Goal: Find specific page/section: Find specific page/section

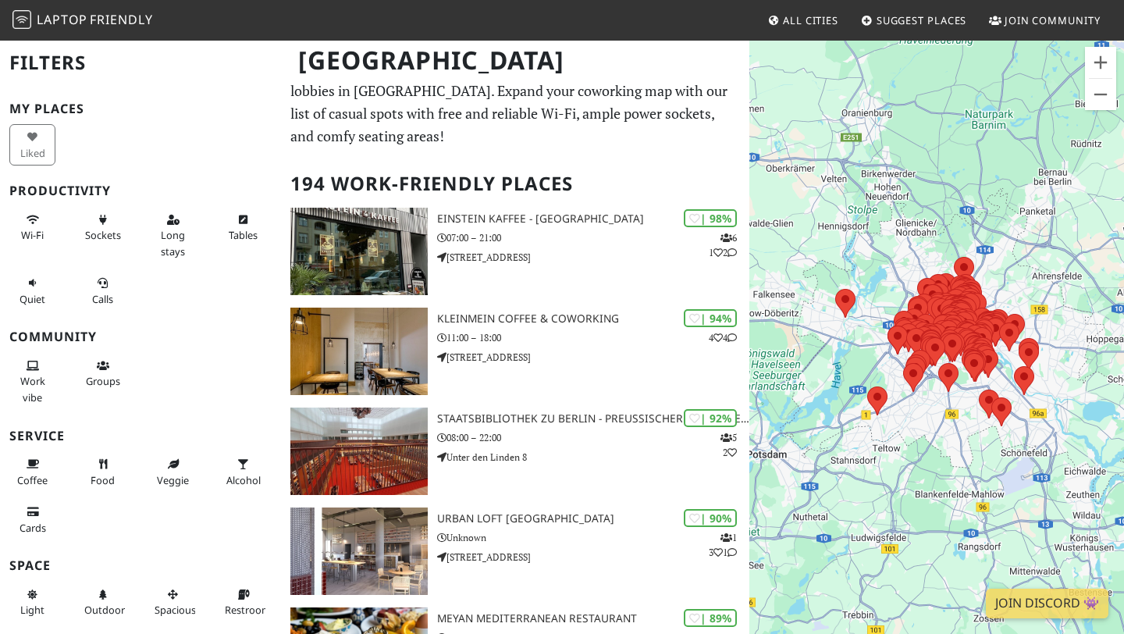
scroll to position [29, 0]
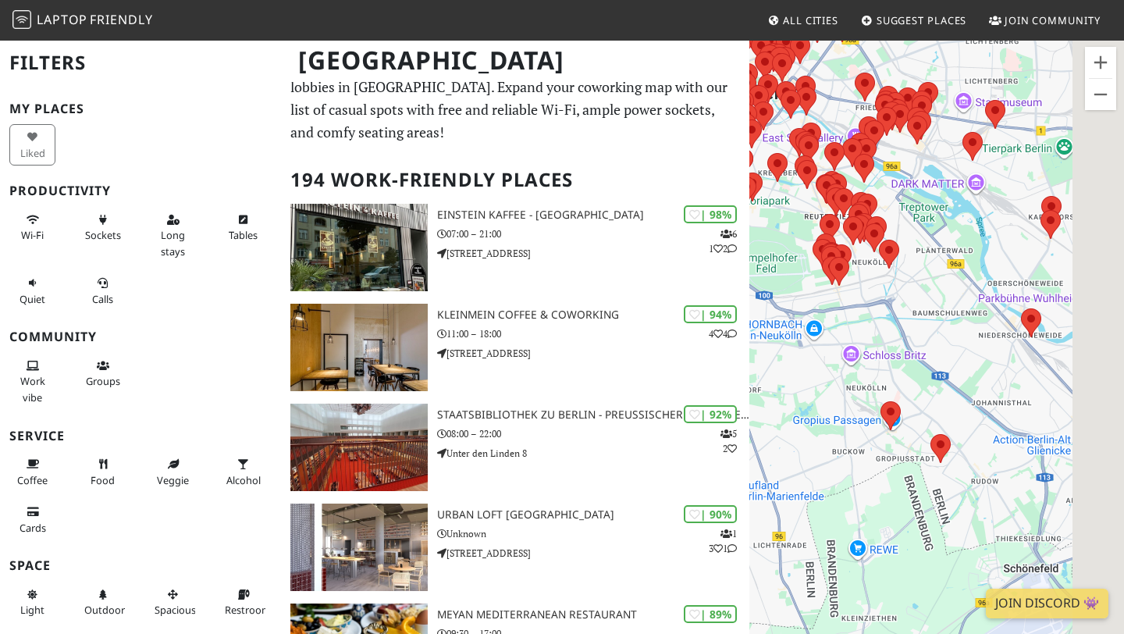
drag, startPoint x: 1017, startPoint y: 421, endPoint x: 763, endPoint y: 311, distance: 276.9
click at [763, 311] on div "To navigate, press the arrow keys." at bounding box center [936, 356] width 375 height 634
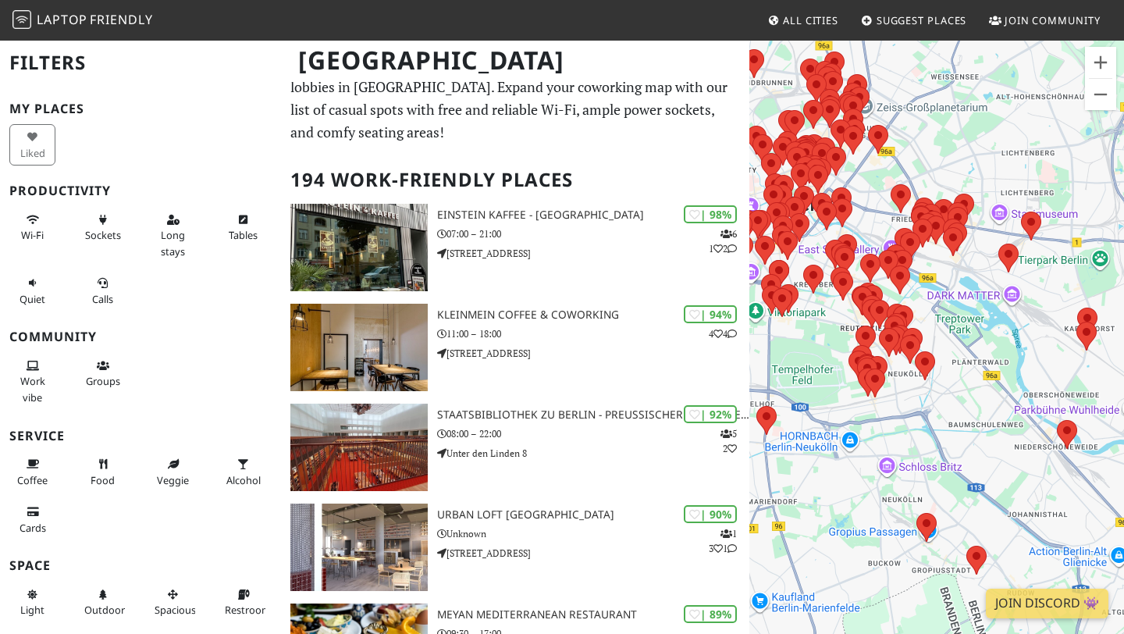
drag, startPoint x: 922, startPoint y: 317, endPoint x: 1048, endPoint y: 478, distance: 205.2
click at [1048, 478] on div "To navigate, press the arrow keys." at bounding box center [936, 356] width 375 height 634
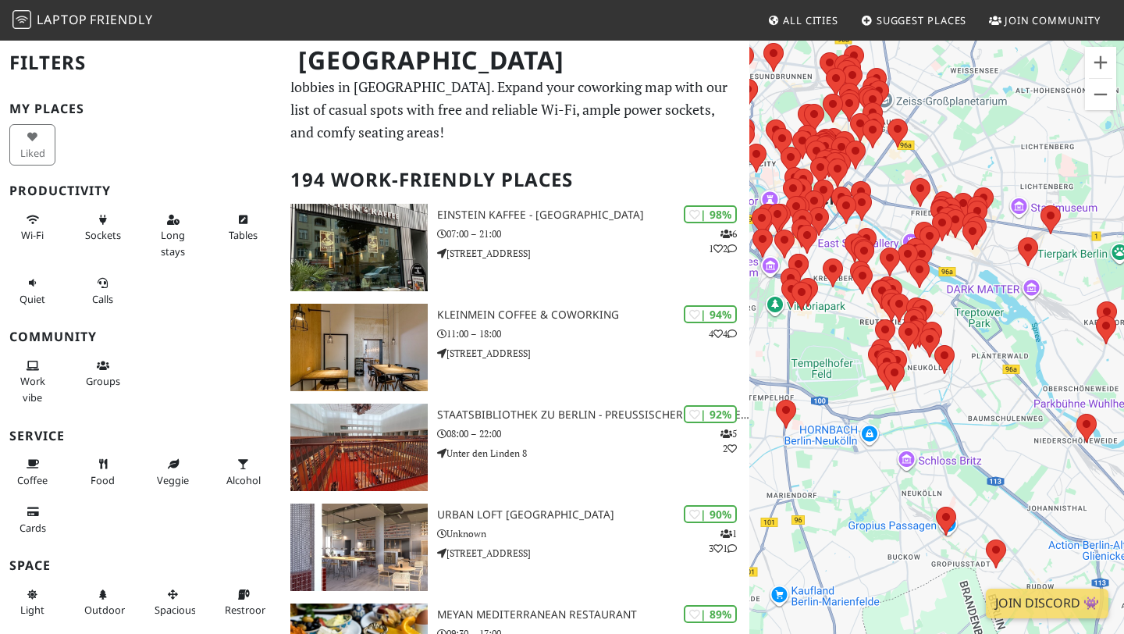
drag, startPoint x: 962, startPoint y: 386, endPoint x: 1060, endPoint y: 389, distance: 98.4
click at [1060, 389] on div "To navigate, press the arrow keys." at bounding box center [936, 356] width 375 height 634
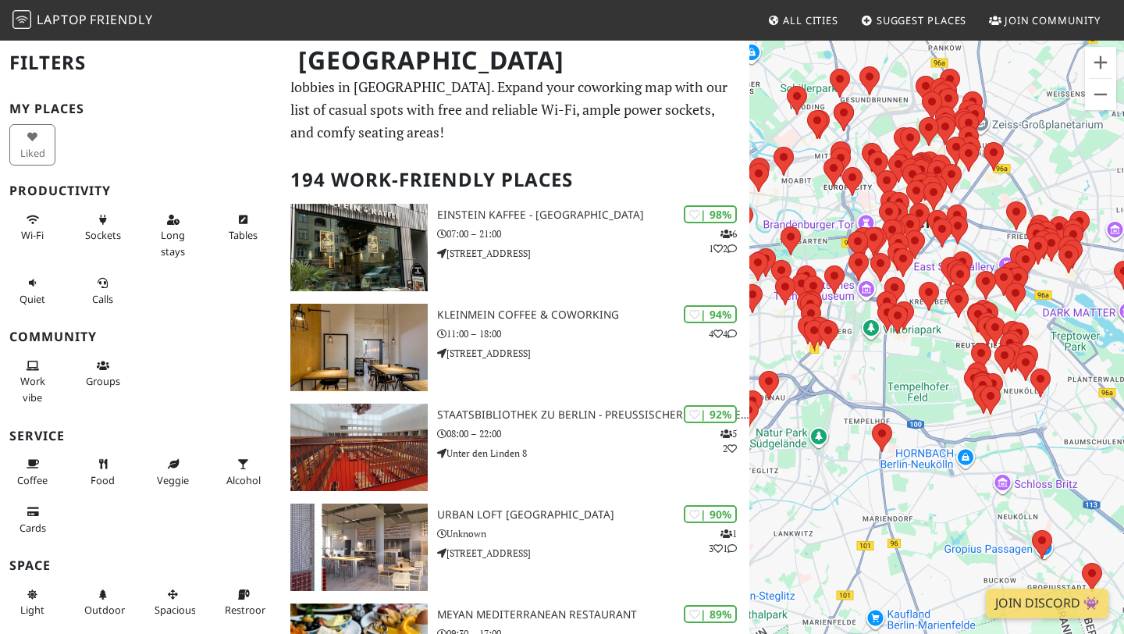
drag, startPoint x: 909, startPoint y: 313, endPoint x: 968, endPoint y: 354, distance: 71.7
click at [968, 354] on div "To navigate, press the arrow keys." at bounding box center [936, 356] width 375 height 634
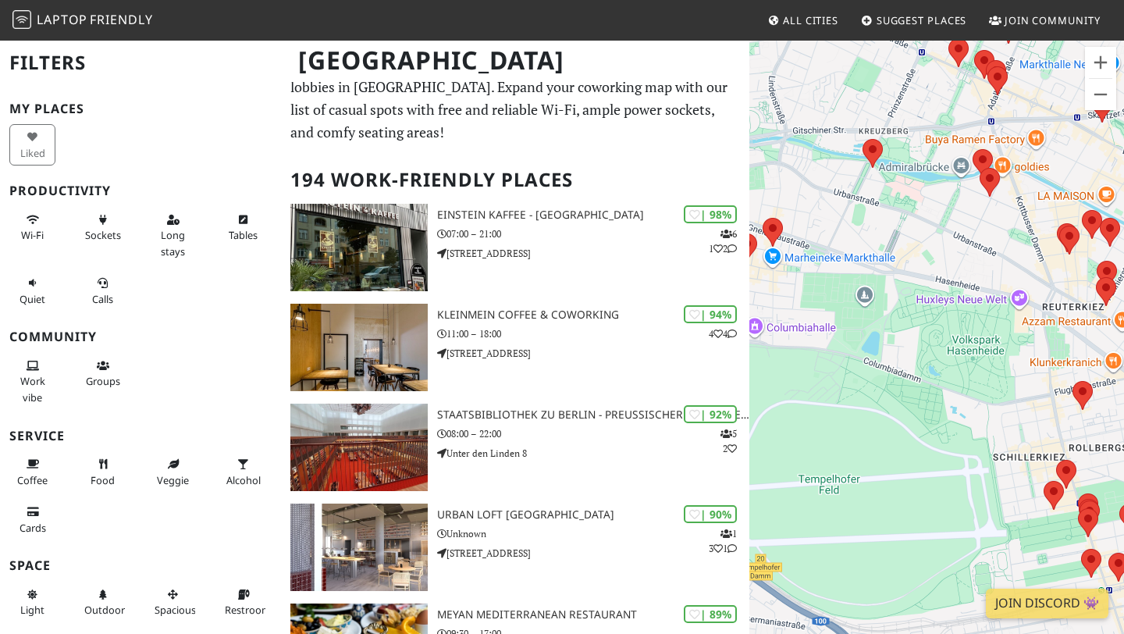
drag, startPoint x: 969, startPoint y: 355, endPoint x: 901, endPoint y: 272, distance: 107.6
click at [901, 272] on div "To navigate, press the arrow keys." at bounding box center [936, 356] width 375 height 634
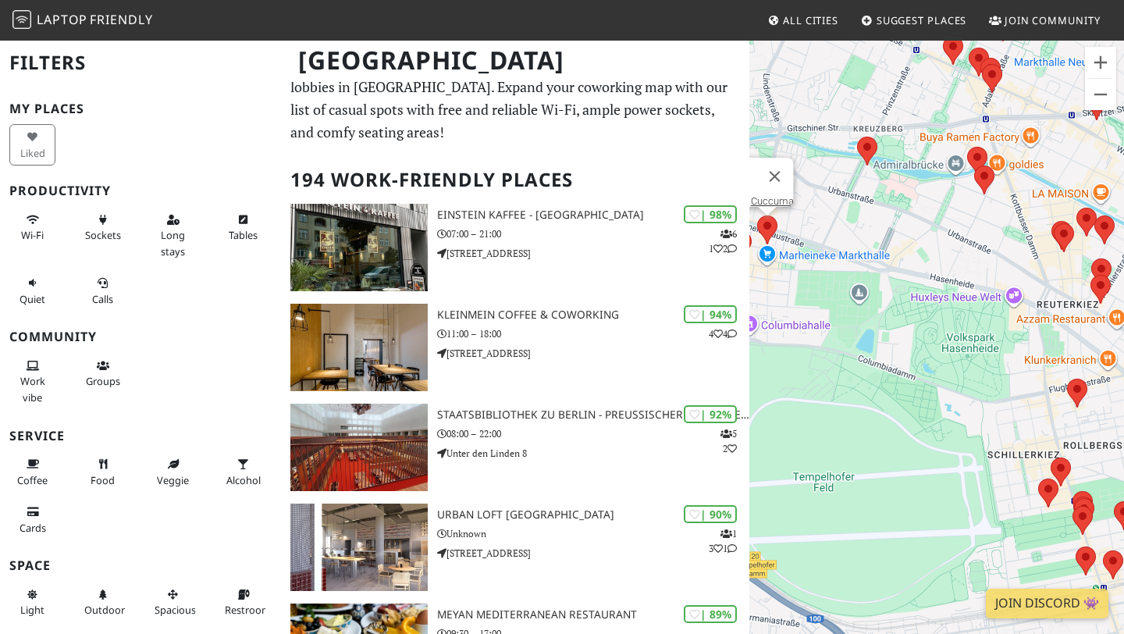
click at [769, 235] on div "To navigate, press the arrow keys. Cuccuma" at bounding box center [936, 356] width 375 height 634
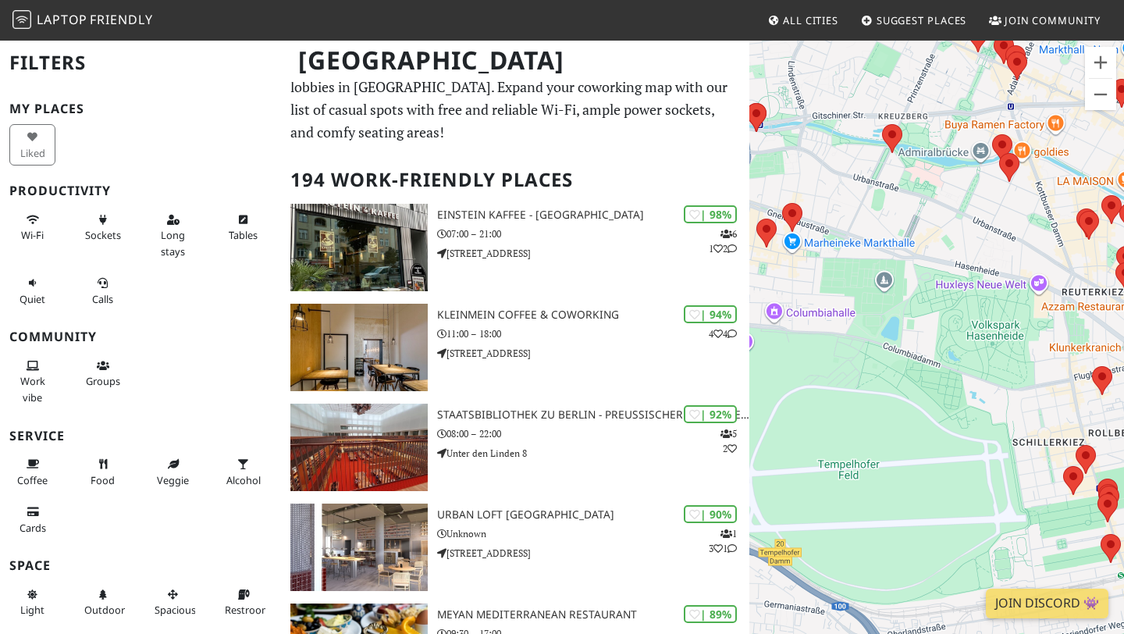
drag, startPoint x: 982, startPoint y: 241, endPoint x: 903, endPoint y: 199, distance: 89.4
click at [903, 199] on div "To navigate, press the arrow keys." at bounding box center [936, 356] width 375 height 634
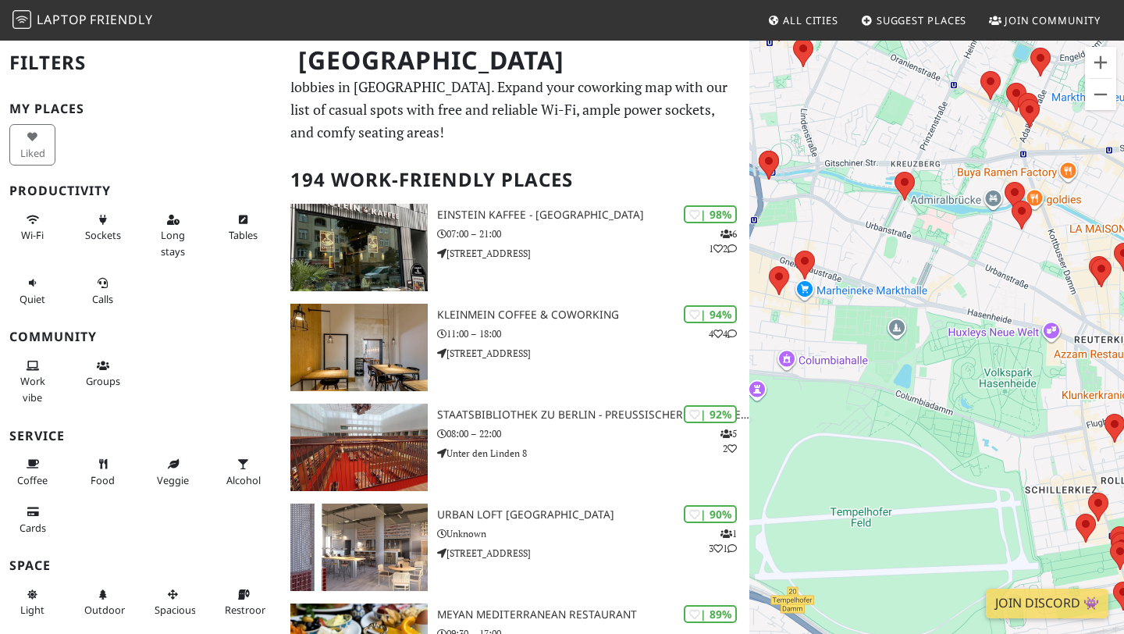
drag, startPoint x: 947, startPoint y: 197, endPoint x: 1028, endPoint y: 283, distance: 117.6
click at [1028, 283] on div "To navigate, press the arrow keys." at bounding box center [936, 356] width 375 height 634
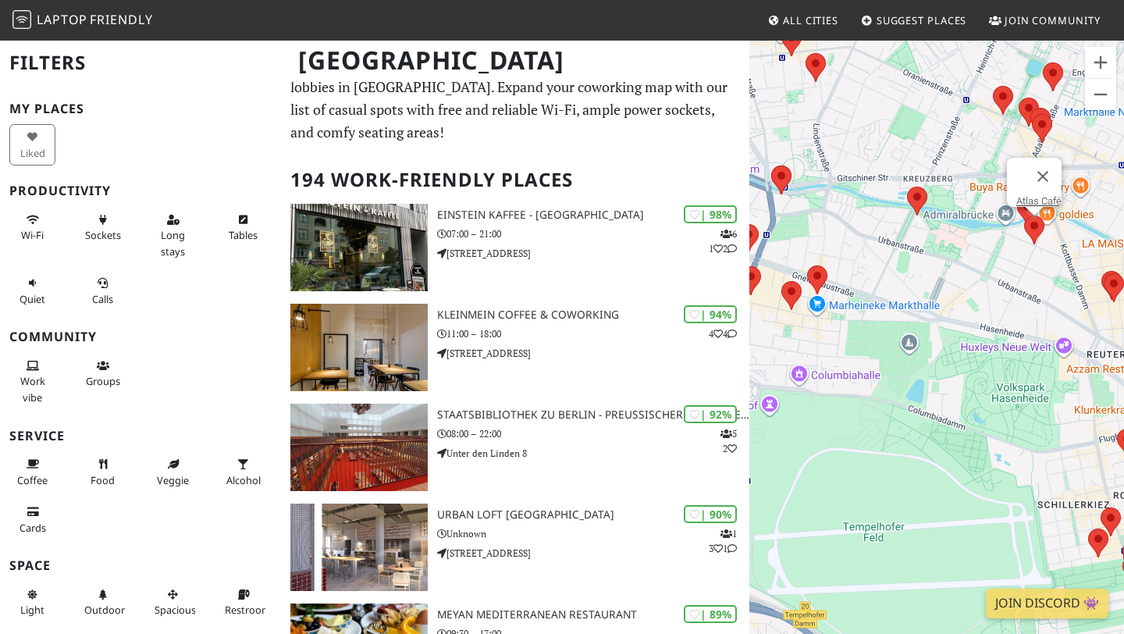
click at [1024, 215] on area at bounding box center [1024, 215] width 0 height 0
click at [815, 276] on div "To navigate, press the arrow keys. Atlas Café Cuccuma" at bounding box center [936, 356] width 375 height 634
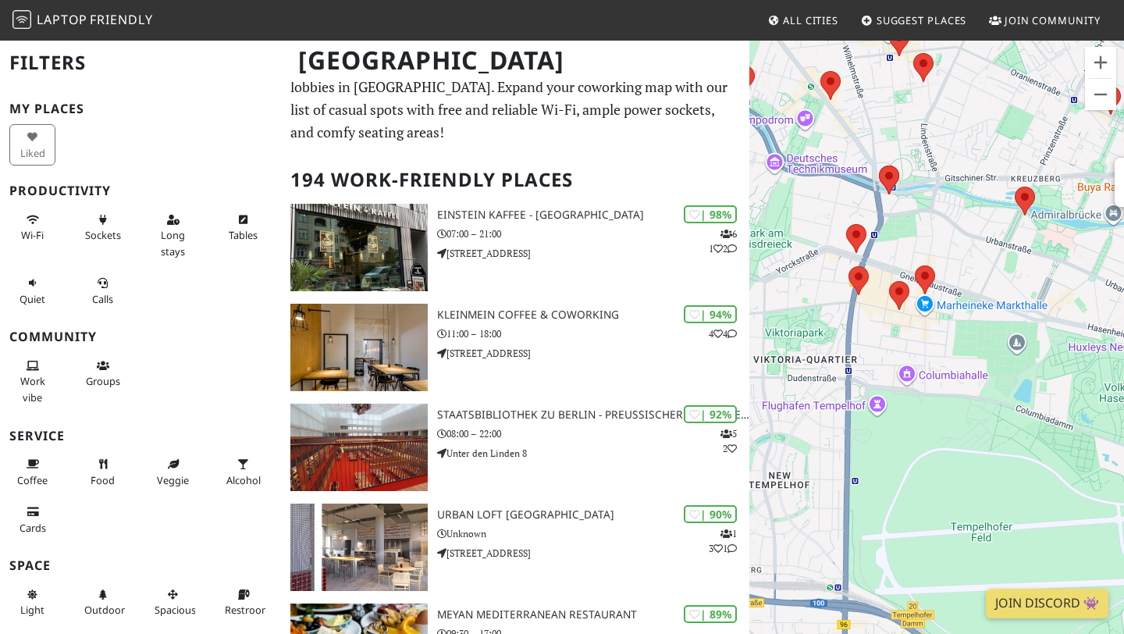
drag, startPoint x: 1005, startPoint y: 236, endPoint x: 973, endPoint y: 295, distance: 66.7
click at [973, 295] on div "To navigate, press the arrow keys. [GEOGRAPHIC_DATA]" at bounding box center [936, 356] width 375 height 634
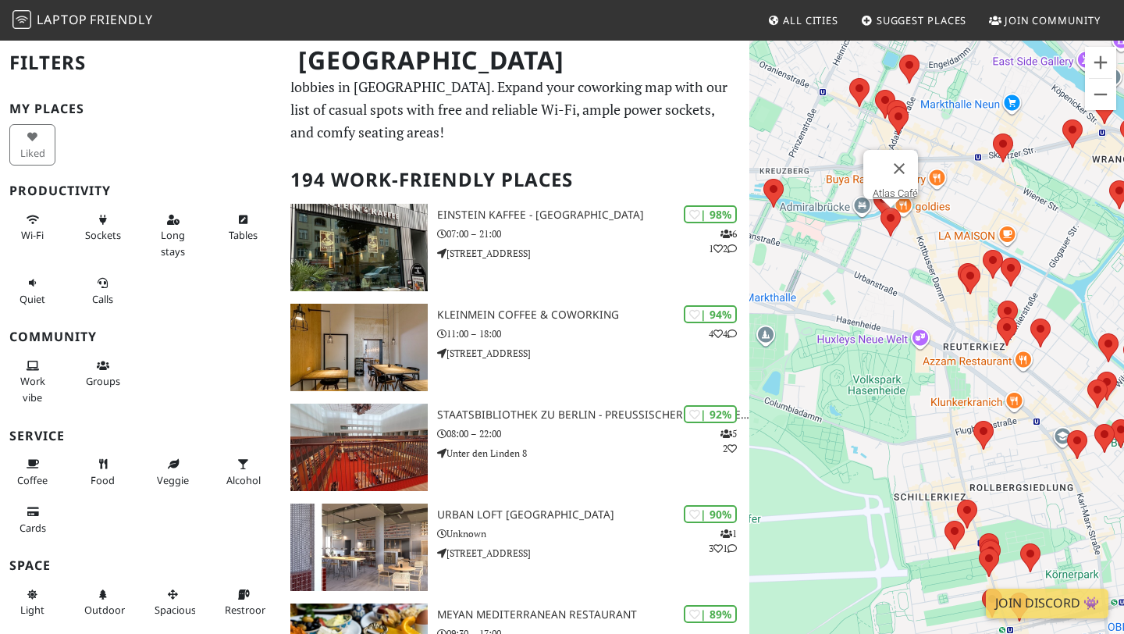
drag, startPoint x: 1003, startPoint y: 210, endPoint x: 780, endPoint y: 97, distance: 249.6
click at [780, 97] on div "To navigate, press the arrow keys. [GEOGRAPHIC_DATA]" at bounding box center [936, 356] width 375 height 634
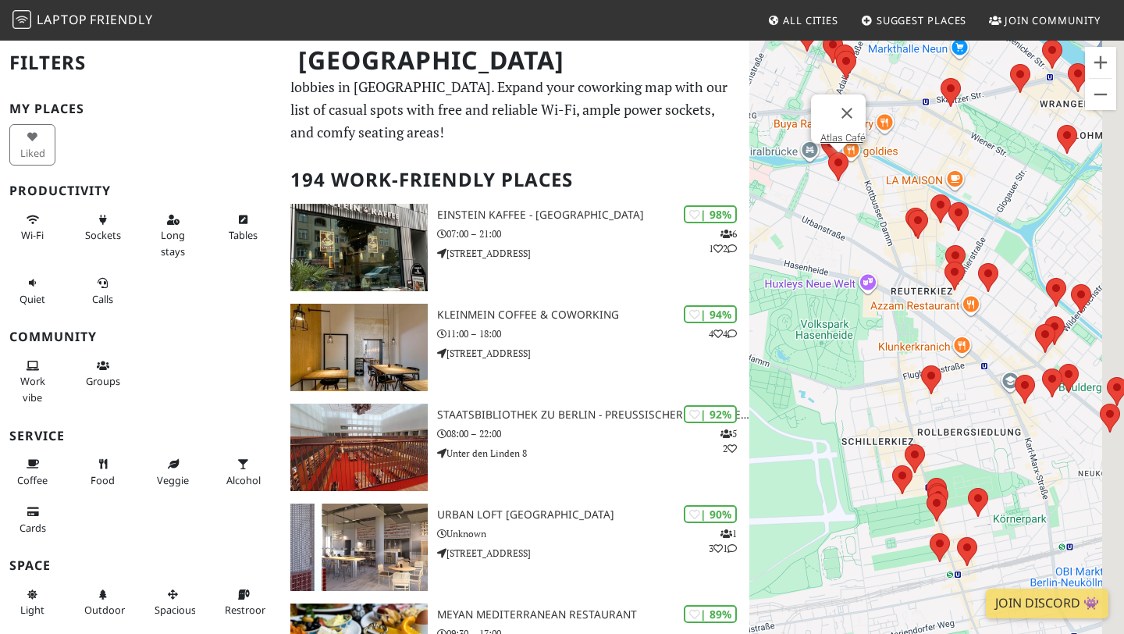
drag, startPoint x: 1029, startPoint y: 202, endPoint x: 974, endPoint y: 140, distance: 83.5
click at [974, 140] on div "To navigate, press the arrow keys. [GEOGRAPHIC_DATA]" at bounding box center [936, 356] width 375 height 634
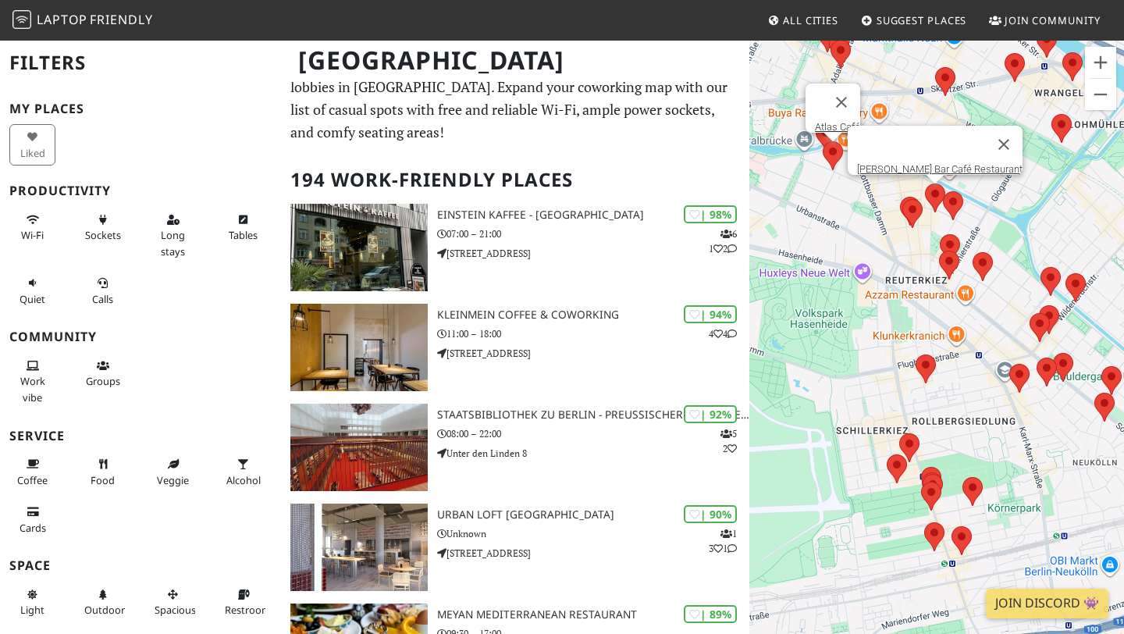
click at [925, 183] on area at bounding box center [925, 183] width 0 height 0
click at [940, 163] on link "[PERSON_NAME] Bar Café Restaurant" at bounding box center [939, 169] width 165 height 12
